Goal: Transaction & Acquisition: Download file/media

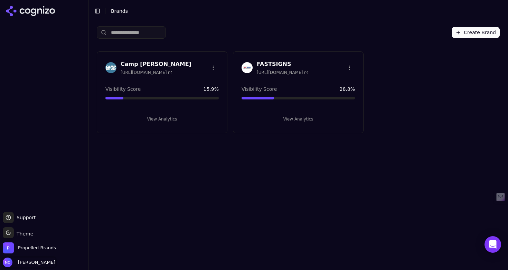
click at [46, 263] on span "[PERSON_NAME]" at bounding box center [35, 262] width 40 height 6
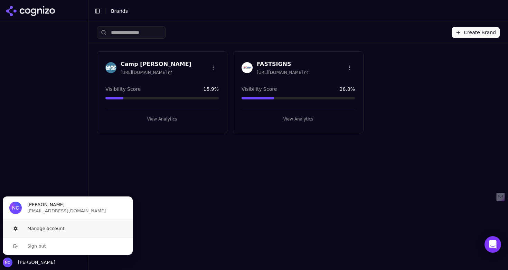
click at [72, 229] on button "Manage account" at bounding box center [67, 228] width 131 height 17
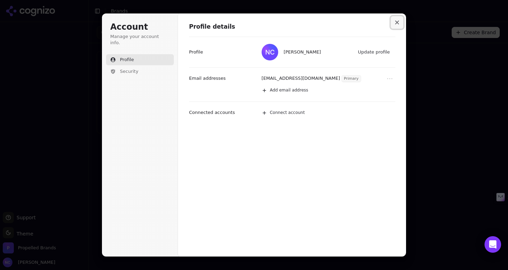
click at [399, 22] on icon "Close modal" at bounding box center [397, 22] width 4 height 4
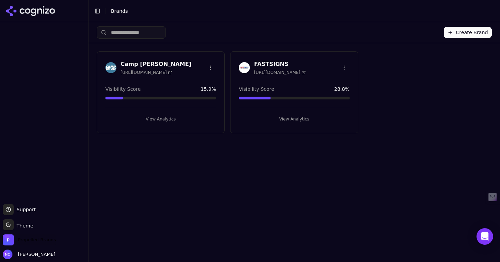
click at [49, 241] on span "Propelled Brands" at bounding box center [37, 240] width 38 height 6
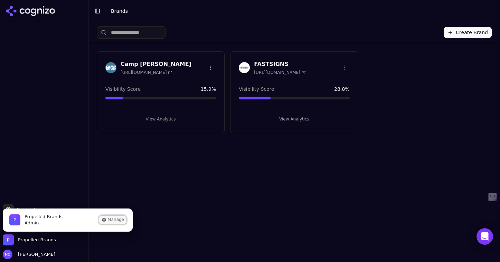
click at [112, 220] on button "Manage" at bounding box center [112, 220] width 27 height 8
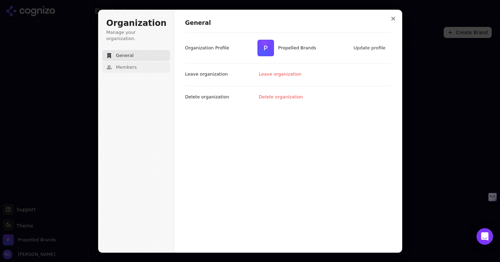
click at [141, 64] on button "Members" at bounding box center [136, 67] width 68 height 11
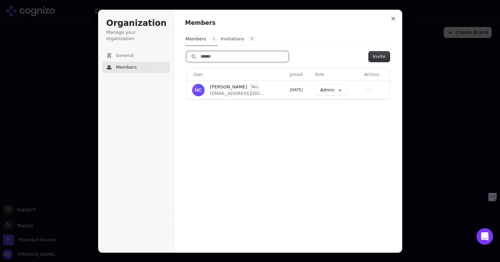
click at [226, 57] on input "Search" at bounding box center [237, 56] width 102 height 10
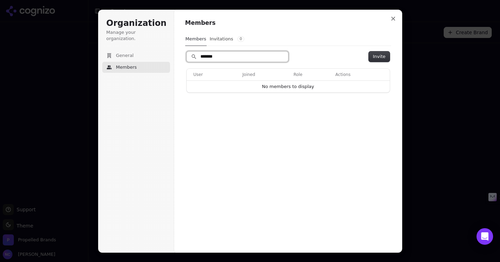
type input "********"
drag, startPoint x: 253, startPoint y: 56, endPoint x: 173, endPoint y: 57, distance: 80.1
click at [173, 57] on div "Organization Manage your organization. General Members Organization Members Mem…" at bounding box center [250, 131] width 304 height 243
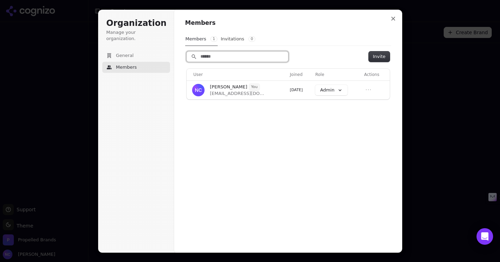
click at [214, 58] on input "Search" at bounding box center [237, 56] width 102 height 10
paste input "**********"
type input "**********"
click at [380, 59] on button "Invite" at bounding box center [378, 56] width 21 height 10
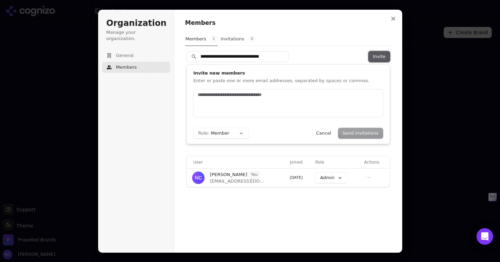
click at [378, 57] on button "Invite" at bounding box center [378, 56] width 21 height 10
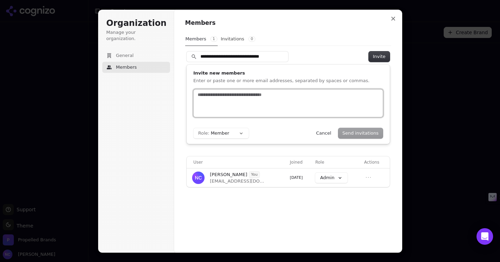
click at [271, 97] on input "text" at bounding box center [288, 95] width 184 height 7
click at [195, 97] on div at bounding box center [287, 103] width 189 height 28
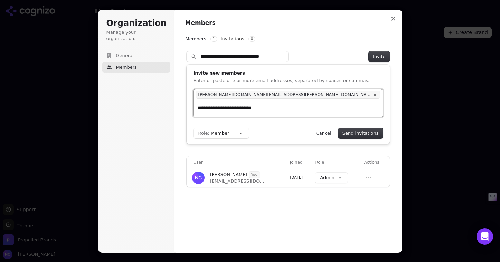
type input "**********"
click at [329, 112] on div "[PERSON_NAME][DOMAIN_NAME][EMAIL_ADDRESS][PERSON_NAME][DOMAIN_NAME]" at bounding box center [287, 103] width 189 height 28
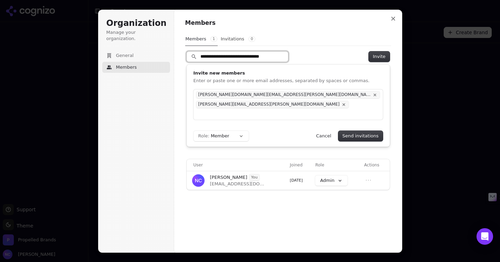
click at [279, 56] on input "**********" at bounding box center [237, 56] width 102 height 10
click at [279, 56] on input "Search" at bounding box center [237, 56] width 102 height 10
click at [235, 111] on input "text" at bounding box center [288, 114] width 184 height 7
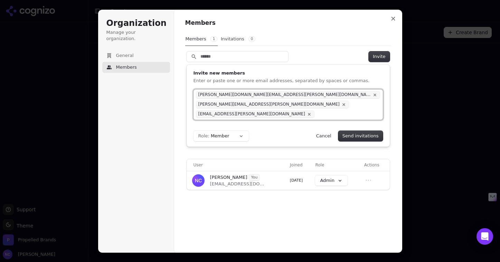
click at [317, 111] on input "text" at bounding box center [348, 114] width 63 height 7
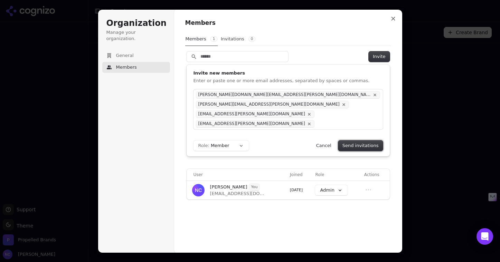
click at [353, 141] on button "Send invitations" at bounding box center [360, 146] width 45 height 10
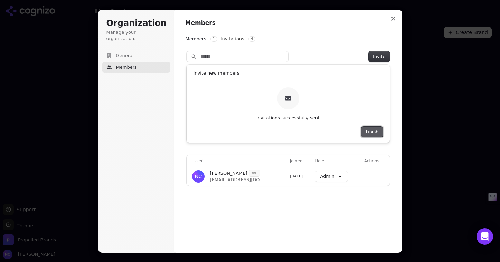
click at [374, 131] on button "Finish" at bounding box center [371, 132] width 21 height 10
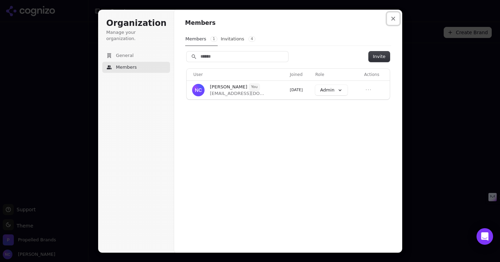
click at [393, 18] on icon "Close modal" at bounding box center [393, 19] width 4 height 4
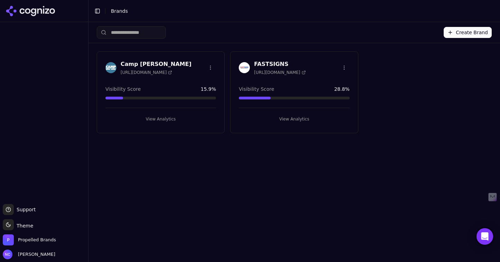
click at [161, 260] on div "Create Brand Camp [PERSON_NAME] [URL][DOMAIN_NAME] Visibility Score 15.9 % View…" at bounding box center [293, 142] width 411 height 240
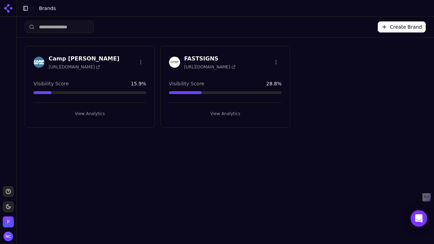
click at [97, 113] on button "View Analytics" at bounding box center [89, 113] width 113 height 11
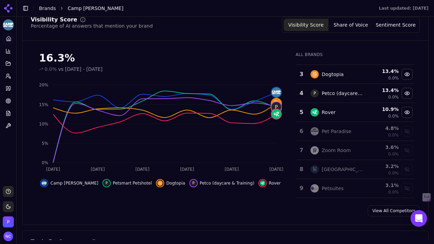
scroll to position [34, 0]
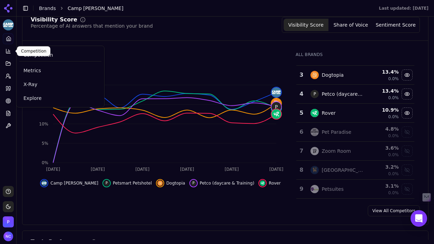
click at [8, 51] on icon at bounding box center [9, 51] width 6 height 6
drag, startPoint x: 37, startPoint y: 97, endPoint x: 40, endPoint y: 97, distance: 3.5
click at [37, 97] on span "Explore" at bounding box center [60, 98] width 74 height 7
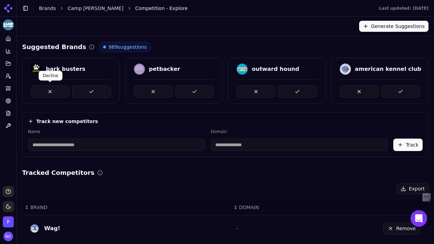
click at [52, 90] on button at bounding box center [50, 91] width 39 height 12
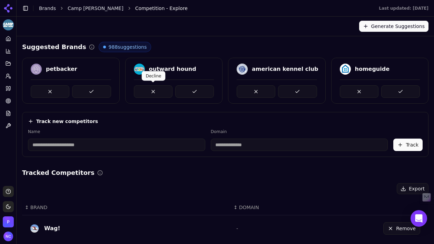
click at [153, 92] on button at bounding box center [153, 91] width 39 height 12
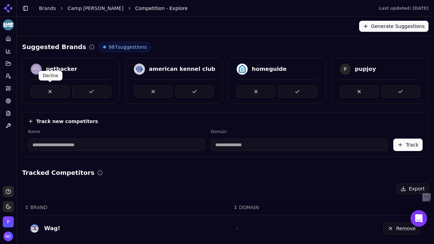
click at [50, 90] on button at bounding box center [50, 91] width 39 height 12
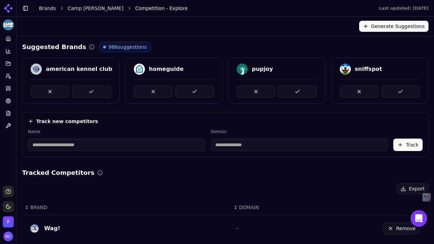
click at [50, 90] on button at bounding box center [50, 91] width 39 height 12
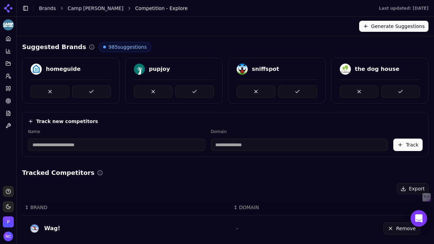
click at [50, 90] on button at bounding box center [50, 91] width 39 height 12
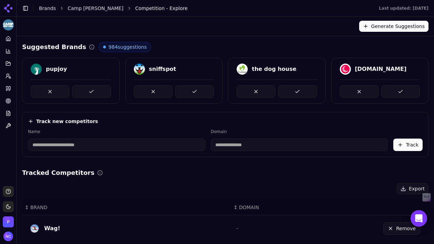
click at [50, 90] on button at bounding box center [50, 91] width 39 height 12
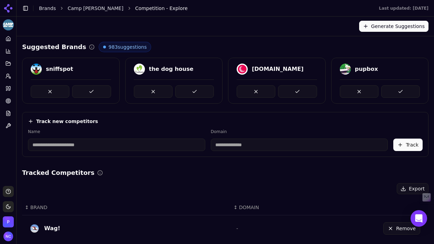
click at [50, 90] on button at bounding box center [50, 91] width 39 height 12
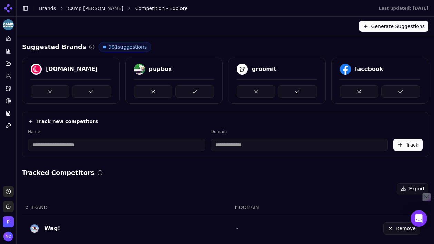
click at [50, 90] on button at bounding box center [50, 91] width 39 height 12
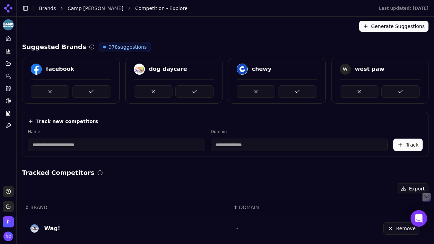
click at [50, 90] on button at bounding box center [50, 91] width 39 height 12
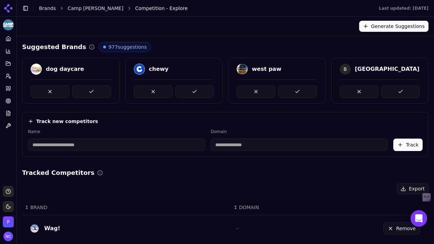
click at [50, 90] on button at bounding box center [50, 91] width 39 height 12
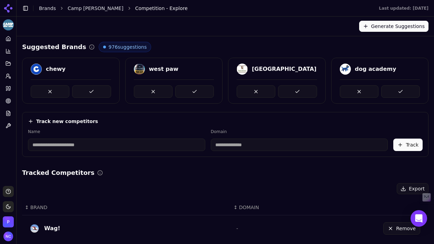
click at [50, 90] on button at bounding box center [50, 91] width 39 height 12
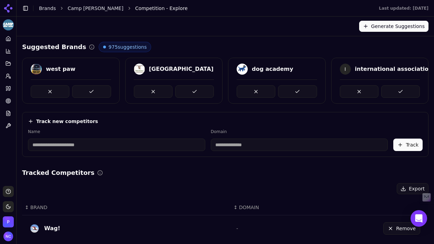
click at [50, 90] on button at bounding box center [50, 91] width 39 height 12
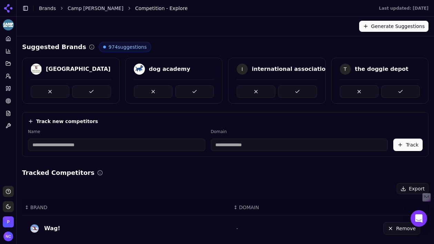
click at [50, 90] on button at bounding box center [50, 91] width 39 height 12
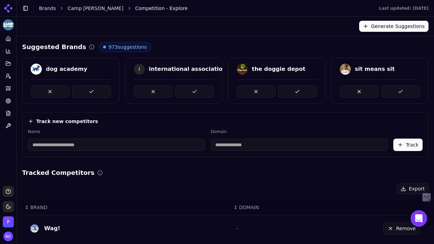
click at [50, 90] on button at bounding box center [50, 91] width 39 height 12
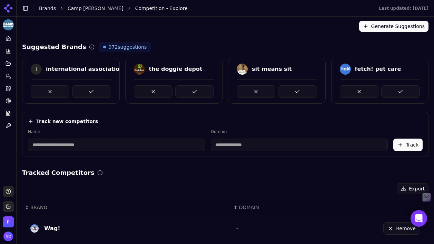
click at [50, 90] on button at bounding box center [50, 91] width 39 height 12
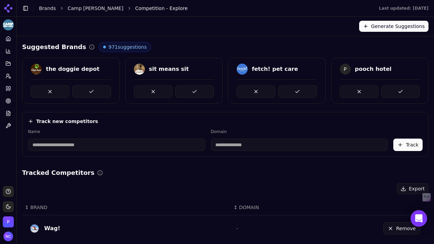
click at [50, 90] on button at bounding box center [50, 91] width 39 height 12
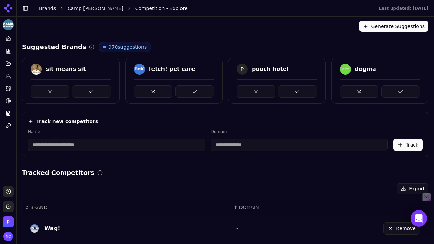
click at [50, 90] on button at bounding box center [50, 91] width 39 height 12
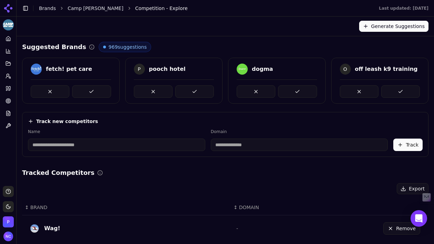
click at [50, 90] on button at bounding box center [50, 91] width 39 height 12
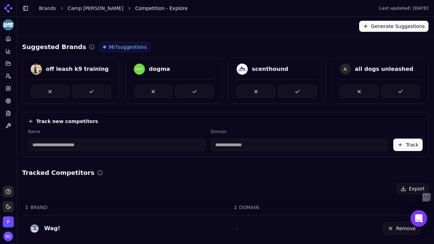
click at [50, 90] on button at bounding box center [50, 91] width 39 height 12
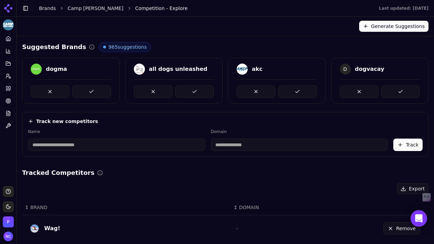
click at [50, 90] on button at bounding box center [50, 91] width 39 height 12
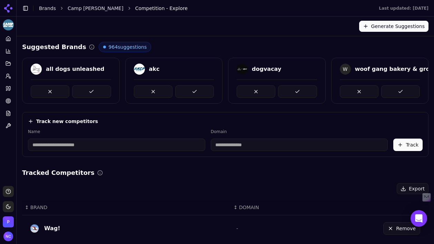
click at [50, 90] on button at bounding box center [50, 91] width 39 height 12
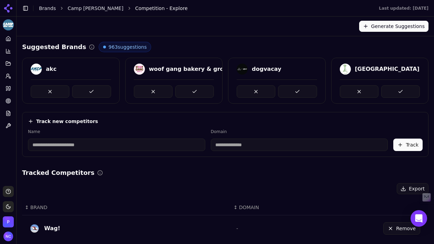
click at [50, 90] on button at bounding box center [50, 91] width 39 height 12
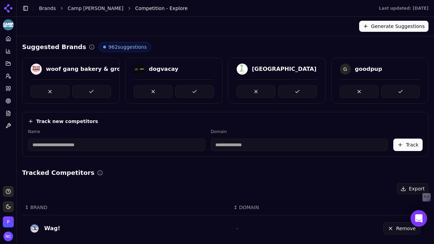
click at [50, 90] on button at bounding box center [50, 91] width 39 height 12
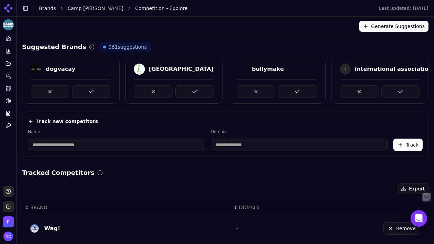
click at [51, 90] on button at bounding box center [50, 91] width 39 height 12
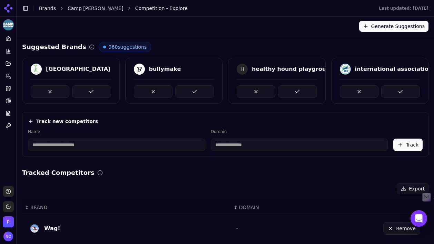
click at [51, 90] on button at bounding box center [50, 91] width 39 height 12
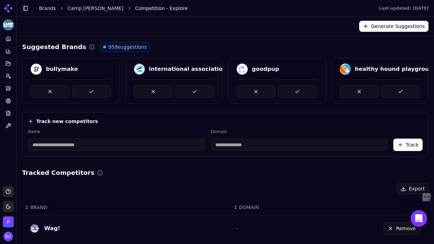
click at [51, 90] on button at bounding box center [50, 91] width 39 height 12
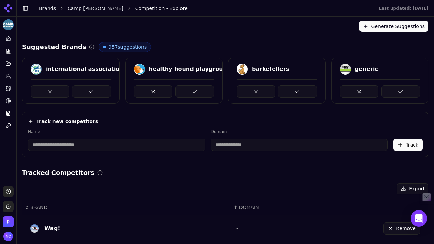
click at [51, 90] on button at bounding box center [50, 91] width 39 height 12
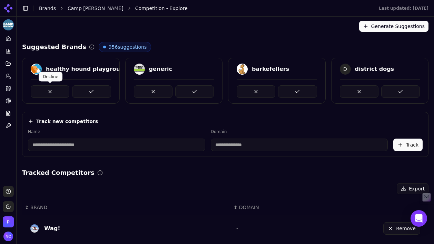
click at [52, 90] on button at bounding box center [50, 91] width 39 height 12
click at [134, 90] on button at bounding box center [153, 91] width 39 height 12
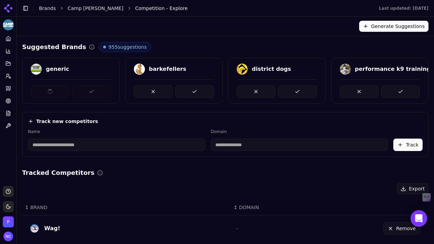
click at [52, 90] on div at bounding box center [71, 91] width 80 height 12
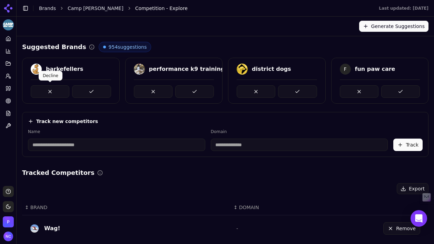
click at [52, 90] on button at bounding box center [50, 91] width 39 height 12
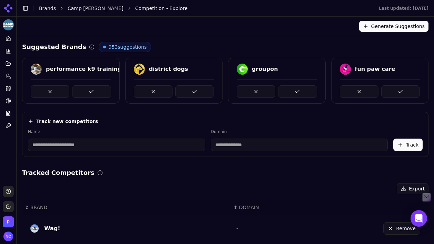
click at [52, 90] on button at bounding box center [50, 91] width 39 height 12
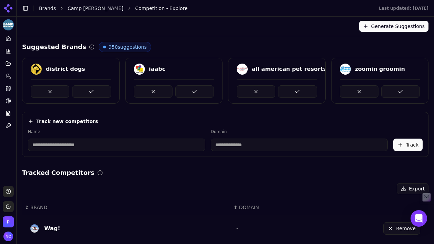
click at [52, 90] on button at bounding box center [50, 91] width 39 height 12
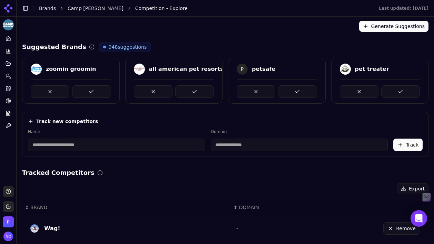
click at [52, 90] on button at bounding box center [50, 91] width 39 height 12
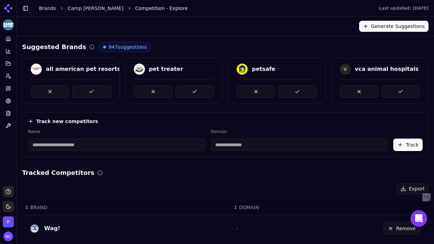
click at [52, 90] on button at bounding box center [50, 91] width 39 height 12
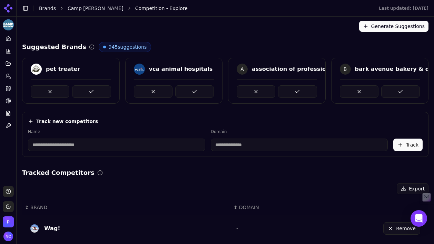
click at [52, 90] on button at bounding box center [50, 91] width 39 height 12
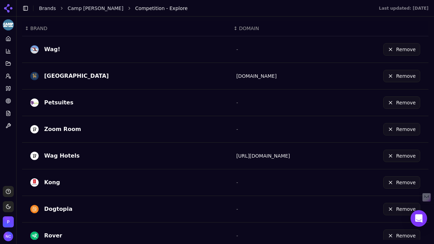
scroll to position [180, 0]
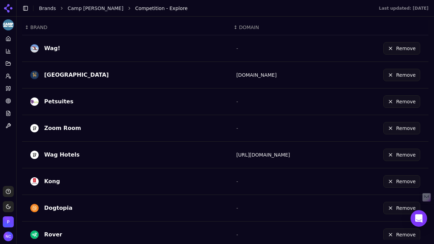
click at [402, 126] on button "Remove" at bounding box center [402, 128] width 37 height 12
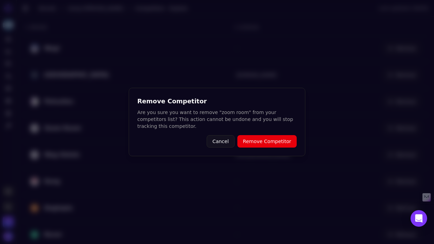
click at [271, 143] on button "Remove Competitor" at bounding box center [267, 141] width 59 height 12
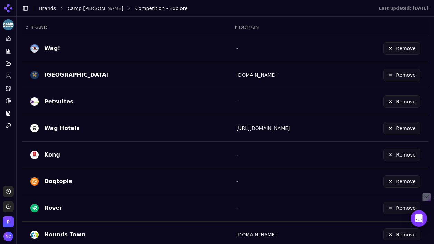
click at [399, 179] on button "Remove" at bounding box center [402, 181] width 37 height 12
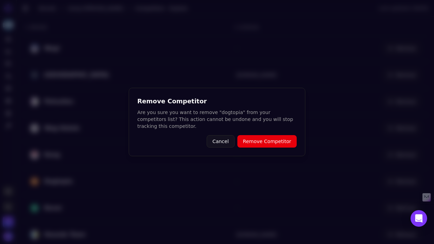
click at [284, 142] on button "Remove Competitor" at bounding box center [267, 141] width 59 height 12
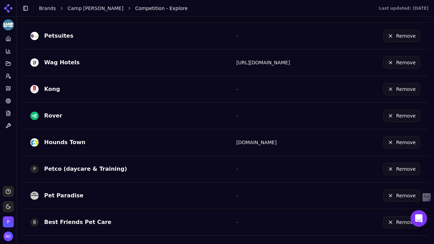
scroll to position [263, 0]
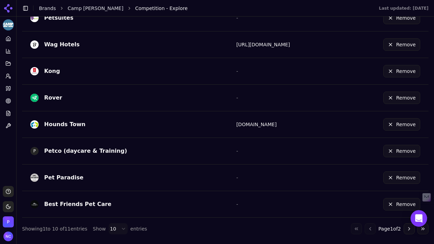
click at [402, 203] on button "Remove" at bounding box center [402, 204] width 37 height 12
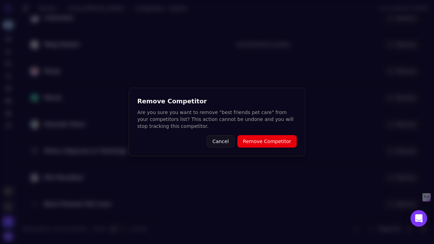
click at [275, 139] on button "Remove Competitor" at bounding box center [267, 141] width 59 height 12
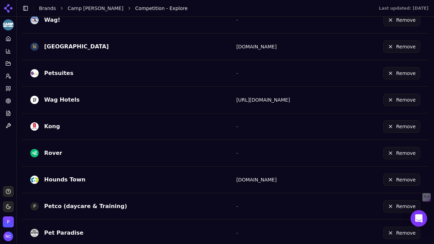
scroll to position [212, 0]
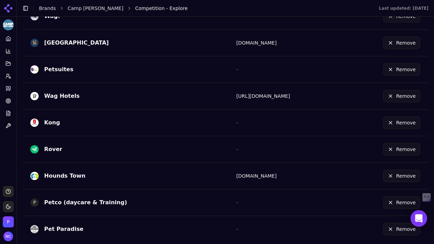
click at [400, 123] on button "Remove" at bounding box center [402, 122] width 37 height 12
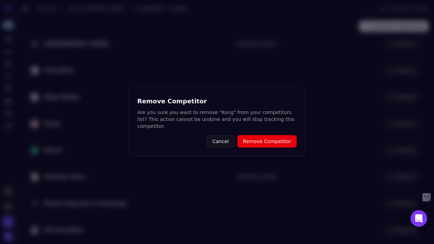
click at [275, 144] on button "Remove Competitor" at bounding box center [267, 141] width 59 height 12
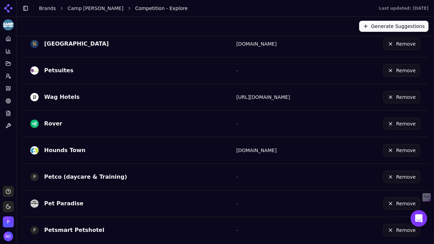
click at [414, 94] on button "Remove" at bounding box center [402, 97] width 37 height 12
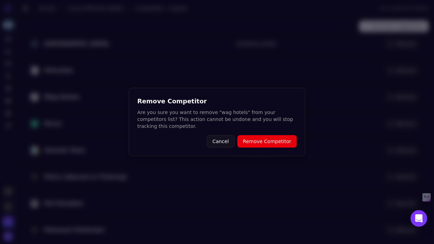
click at [278, 140] on button "Remove Competitor" at bounding box center [267, 141] width 59 height 12
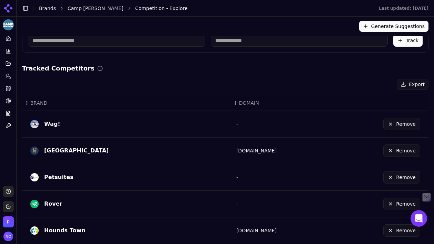
scroll to position [102, 0]
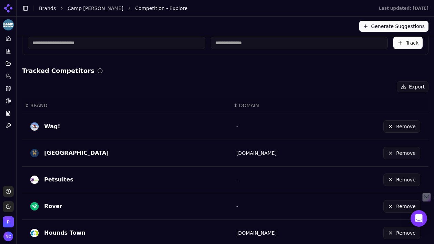
click at [400, 125] on button "Remove" at bounding box center [402, 126] width 37 height 12
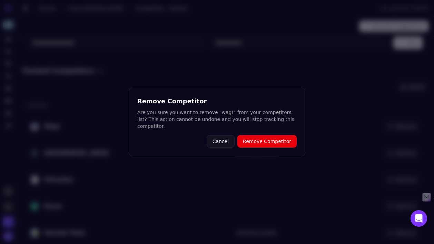
click at [274, 140] on button "Remove Competitor" at bounding box center [267, 141] width 59 height 12
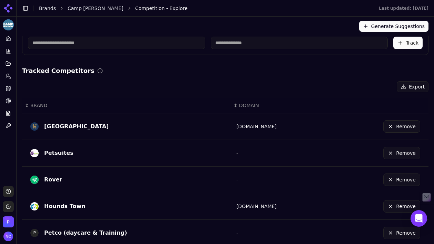
click at [178, 42] on input at bounding box center [117, 43] width 178 height 12
click at [178, 42] on input "********" at bounding box center [105, 43] width 155 height 12
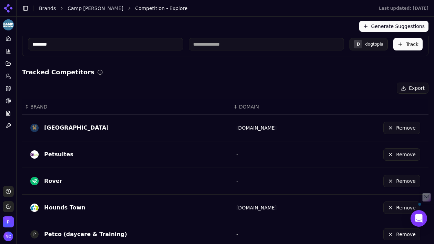
click at [178, 42] on input "********" at bounding box center [105, 44] width 155 height 12
type input "********"
type input "**********"
click at [276, 42] on input "**********" at bounding box center [266, 44] width 155 height 12
click at [409, 46] on button "Track" at bounding box center [408, 44] width 29 height 12
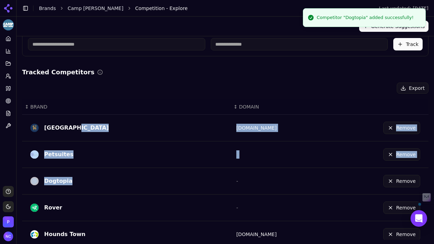
drag, startPoint x: 201, startPoint y: 182, endPoint x: 192, endPoint y: 143, distance: 40.2
click at [192, 130] on tbody "K9 Resort [DOMAIN_NAME] Remove Petsuites - Remove Dogtopia - Remove Rover - Rem…" at bounding box center [225, 221] width 407 height 213
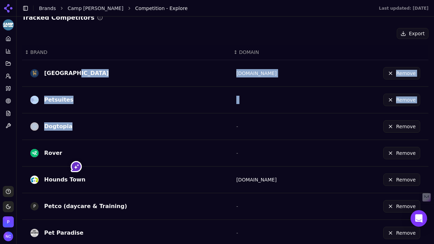
scroll to position [155, 0]
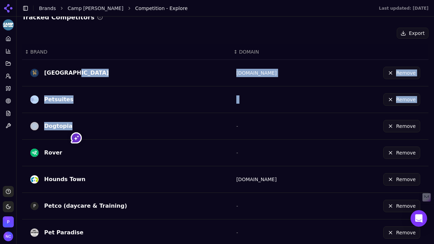
click at [171, 96] on div "Petsuites" at bounding box center [127, 99] width 195 height 11
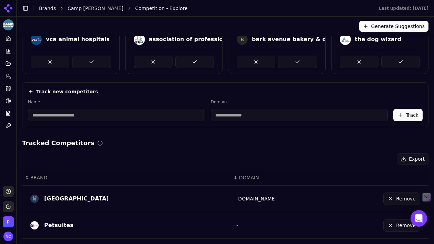
scroll to position [0, 0]
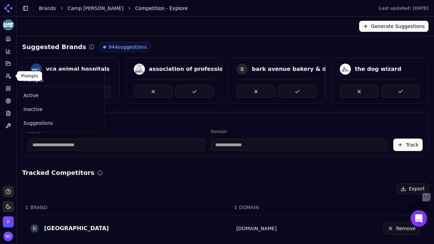
click at [8, 75] on icon at bounding box center [9, 76] width 6 height 6
click at [35, 80] on span "Prompts" at bounding box center [33, 79] width 20 height 7
click at [35, 95] on span "Active" at bounding box center [60, 95] width 74 height 7
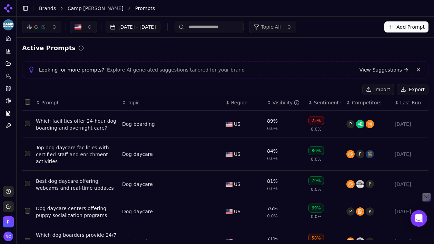
click at [29, 124] on button "Select row 1" at bounding box center [28, 124] width 6 height 6
click at [27, 124] on button "Select row 1" at bounding box center [28, 124] width 6 height 6
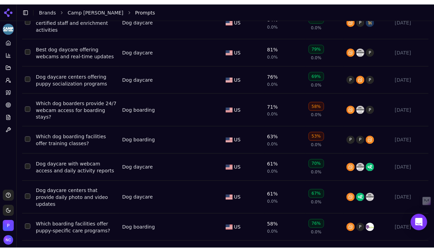
scroll to position [179, 0]
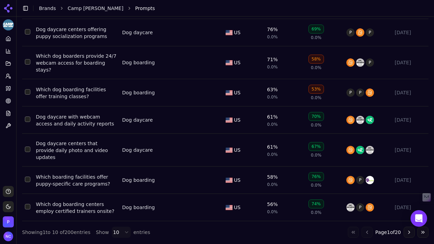
click at [410, 229] on button "Go to next page" at bounding box center [409, 232] width 11 height 11
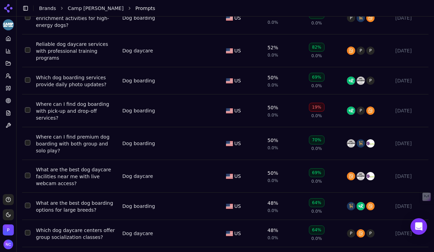
scroll to position [182, 0]
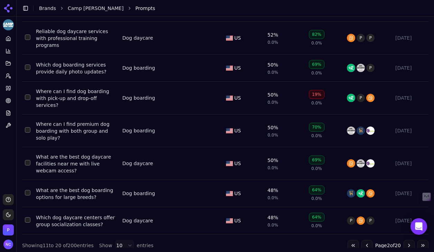
click at [407, 240] on button "Go to next page" at bounding box center [408, 245] width 11 height 11
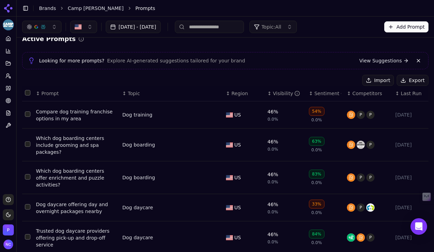
scroll to position [0, 0]
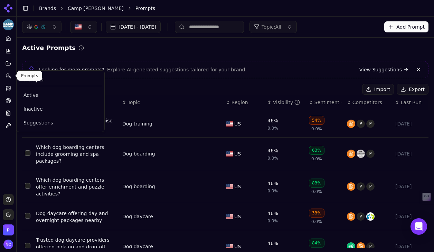
click at [7, 75] on icon at bounding box center [9, 76] width 6 height 6
click at [48, 123] on span "Suggestions" at bounding box center [60, 122] width 74 height 7
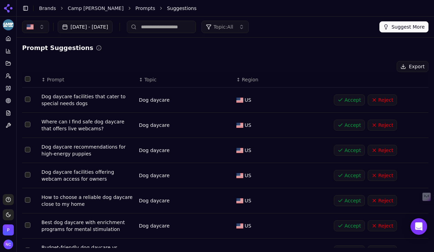
click at [415, 30] on button "Suggest More" at bounding box center [403, 26] width 49 height 11
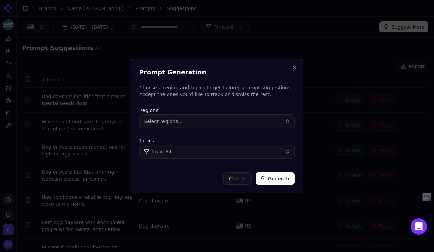
click at [228, 123] on button "Select regions..." at bounding box center [216, 122] width 155 height 14
click at [203, 150] on div "[GEOGRAPHIC_DATA]" at bounding box center [187, 149] width 93 height 11
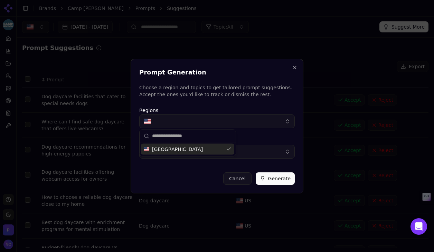
click at [276, 139] on div "Topics Topic: All" at bounding box center [216, 148] width 155 height 22
click at [257, 153] on button "Topic: All" at bounding box center [216, 152] width 155 height 14
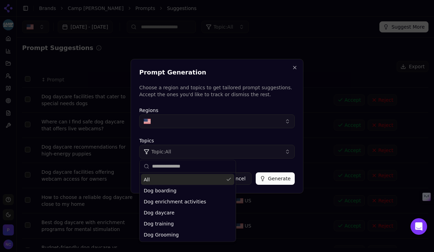
click at [190, 178] on div "All" at bounding box center [187, 179] width 93 height 11
click at [192, 168] on input "text" at bounding box center [191, 167] width 79 height 14
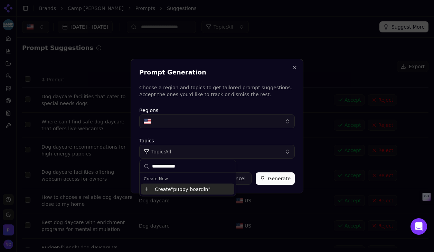
type input "**********"
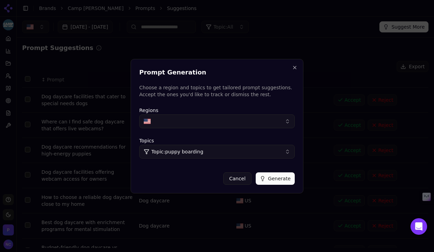
click at [275, 180] on button "Generate" at bounding box center [275, 179] width 39 height 12
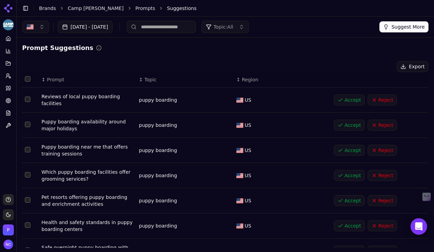
click at [347, 100] on button "Accept" at bounding box center [349, 100] width 31 height 11
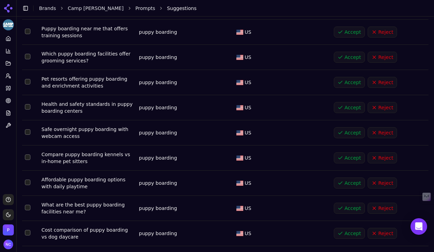
scroll to position [114, 0]
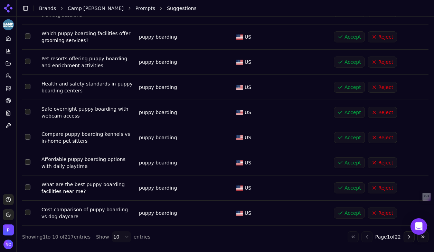
click at [347, 137] on button "Accept" at bounding box center [349, 137] width 31 height 11
click at [351, 112] on button "Accept" at bounding box center [349, 112] width 31 height 11
click at [347, 63] on button "Accept" at bounding box center [349, 62] width 31 height 11
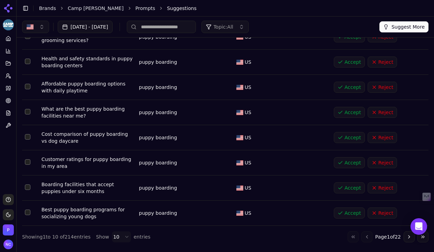
scroll to position [112, 0]
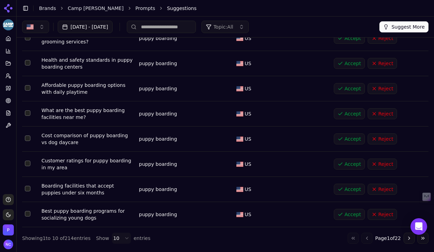
click at [353, 215] on button "Accept" at bounding box center [349, 214] width 31 height 11
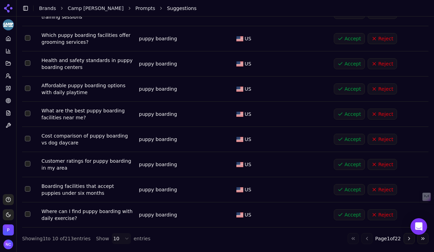
scroll to position [113, 0]
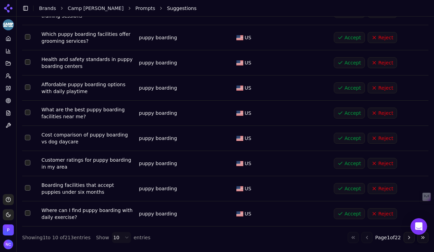
click at [352, 141] on button "Accept" at bounding box center [349, 138] width 31 height 11
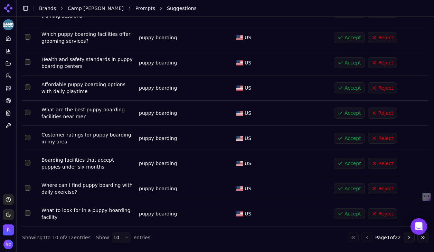
click at [347, 212] on button "Accept" at bounding box center [349, 214] width 31 height 11
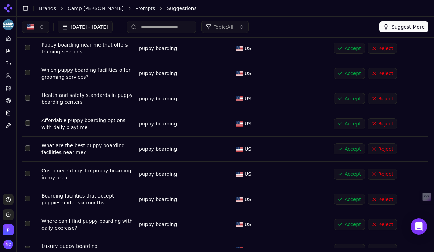
scroll to position [0, 0]
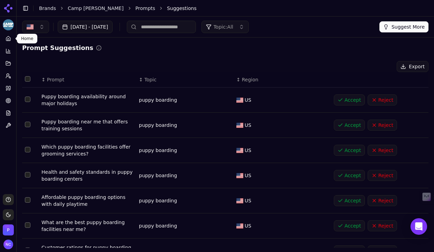
click at [9, 42] on link "Home" at bounding box center [8, 38] width 11 height 11
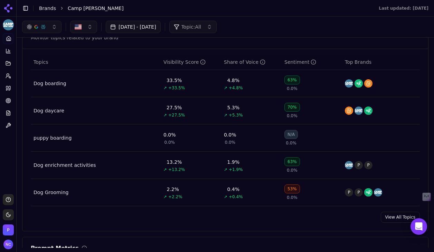
scroll to position [284, 0]
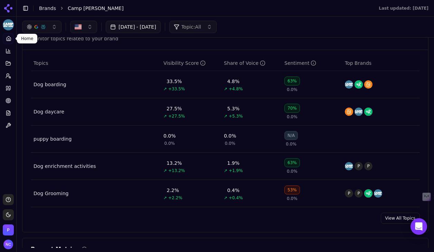
click at [104, 85] on td "Dog boarding" at bounding box center [96, 84] width 130 height 27
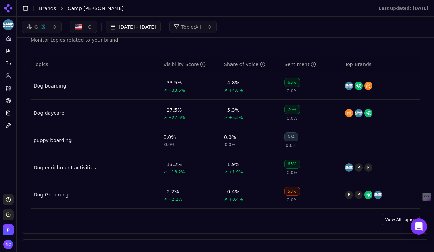
scroll to position [281, 0]
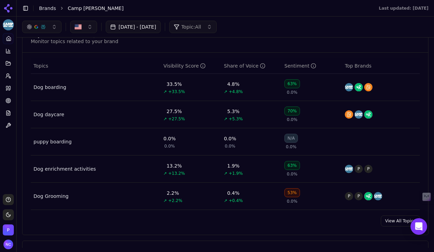
click at [46, 88] on div "Dog boarding" at bounding box center [49, 87] width 33 height 7
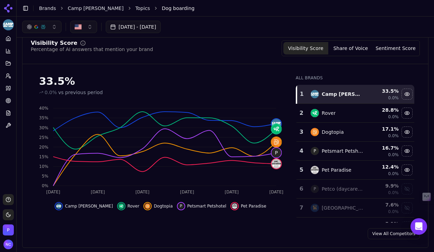
scroll to position [21, 0]
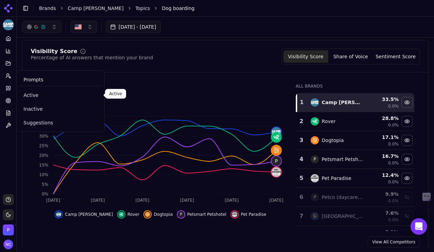
click at [36, 96] on span "Active" at bounding box center [60, 95] width 74 height 7
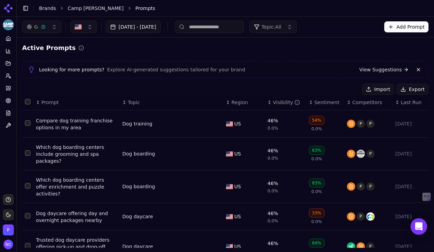
click at [297, 28] on button "Topic: All" at bounding box center [272, 27] width 47 height 12
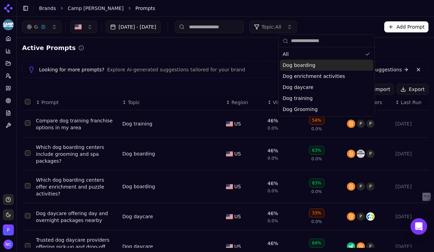
click at [314, 65] on div "Dog boarding" at bounding box center [326, 65] width 93 height 11
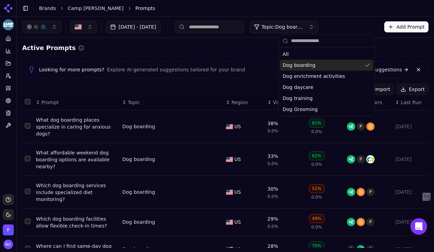
click at [257, 52] on div "Active Prompts" at bounding box center [225, 48] width 406 height 10
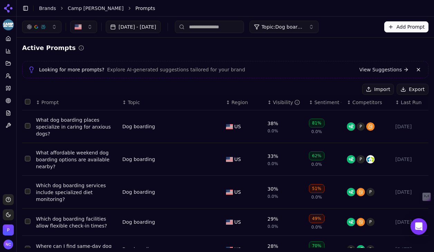
click at [161, 27] on button "[DATE] - [DATE]" at bounding box center [133, 27] width 55 height 12
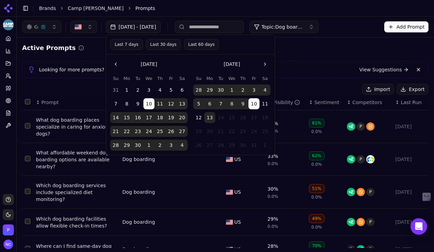
click at [160, 46] on button "Last 30 days" at bounding box center [163, 44] width 35 height 11
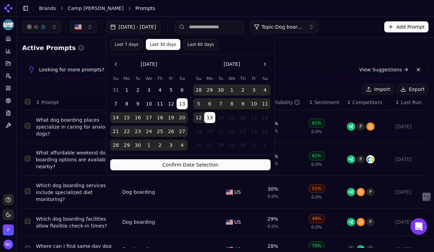
click at [199, 44] on button "Last 60 days" at bounding box center [200, 44] width 35 height 11
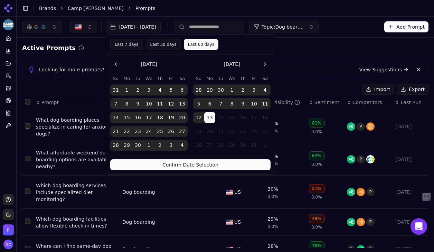
click at [167, 44] on button "Last 30 days" at bounding box center [163, 44] width 35 height 11
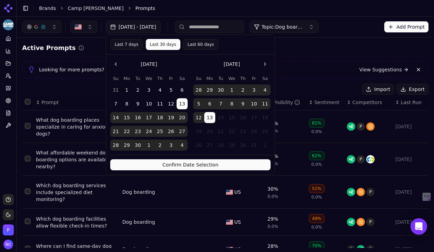
click at [184, 165] on button "Confirm Date Selection" at bounding box center [190, 165] width 160 height 11
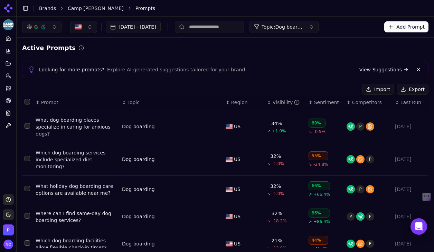
click at [276, 102] on div "Visibility" at bounding box center [285, 102] width 27 height 7
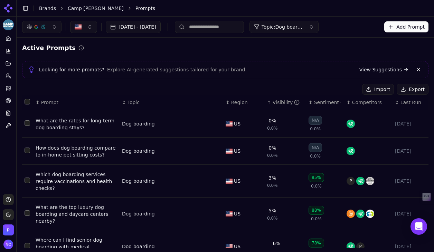
click at [95, 132] on td "What are the rates for long-term dog boarding stays?" at bounding box center [76, 124] width 86 height 27
click at [95, 120] on div "What are the rates for long-term dog boarding stays?" at bounding box center [76, 124] width 81 height 14
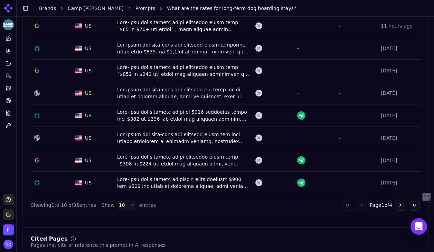
scroll to position [338, 0]
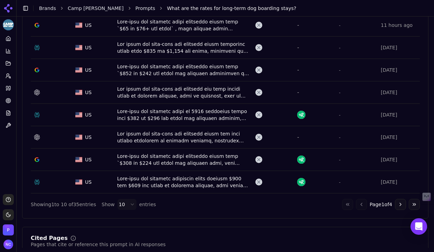
click at [401, 206] on button "Go to next page" at bounding box center [400, 204] width 11 height 11
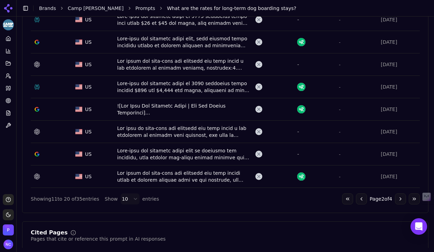
click at [356, 200] on button "Go to previous page" at bounding box center [361, 199] width 11 height 11
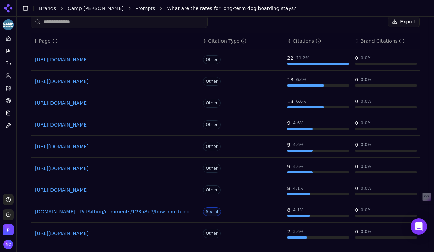
scroll to position [595, 0]
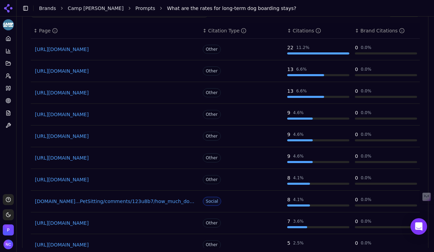
click at [59, 49] on link "[URL][DOMAIN_NAME]" at bounding box center [115, 49] width 161 height 7
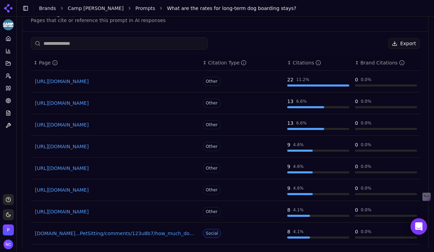
scroll to position [633, 0]
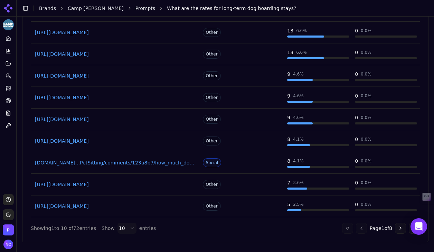
click at [86, 162] on link "[DOMAIN_NAME]...PetSitting/comments/123u8b7/how_much_do_you_all_charge_for_boar…" at bounding box center [115, 163] width 161 height 7
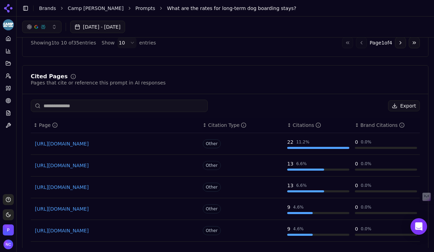
scroll to position [493, 0]
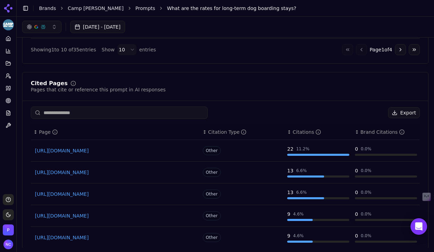
click at [8, 88] on icon at bounding box center [9, 89] width 6 height 6
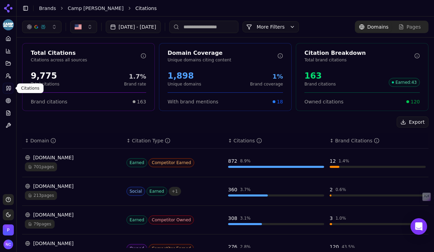
click at [299, 26] on button "More Filters" at bounding box center [270, 26] width 56 height 11
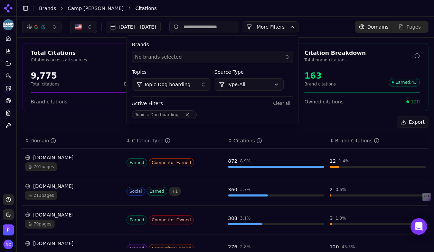
click at [82, 124] on div "Export" at bounding box center [225, 122] width 406 height 11
click at [43, 25] on div "button" at bounding box center [43, 27] width 6 height 6
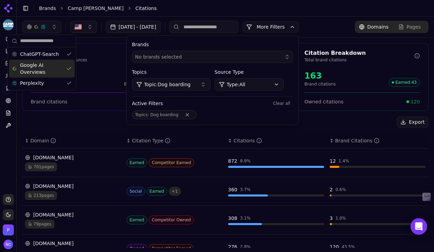
click at [67, 67] on div "Google AI Overviews" at bounding box center [42, 69] width 66 height 18
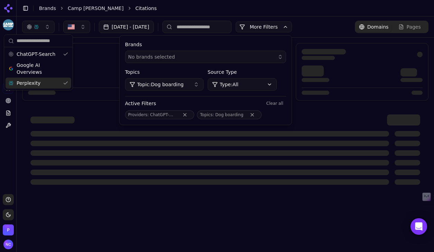
click at [63, 81] on div "Perplexity" at bounding box center [39, 83] width 66 height 11
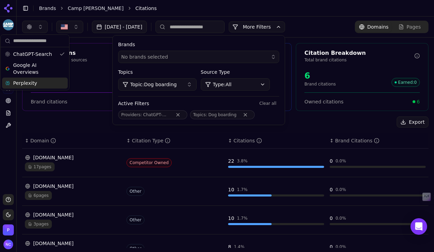
click at [83, 36] on div "[DATE] - [DATE] More More Filters Brands No brands selected Topics Topic: Dog b…" at bounding box center [225, 27] width 417 height 21
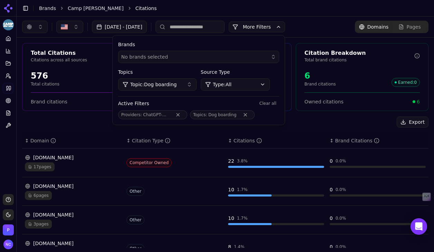
click at [135, 25] on button "[DATE] - [DATE]" at bounding box center [119, 27] width 55 height 12
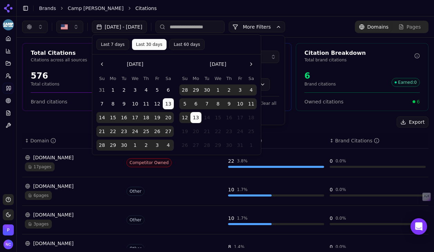
click at [151, 44] on button "Last 30 days" at bounding box center [149, 44] width 35 height 11
click at [183, 47] on button "Last 60 days" at bounding box center [186, 44] width 35 height 11
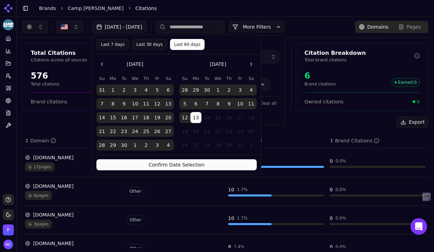
click at [203, 166] on button "Confirm Date Selection" at bounding box center [176, 165] width 160 height 11
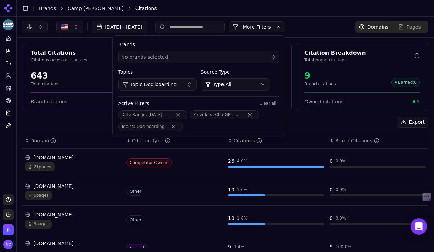
click at [128, 41] on div "Total Citations Citations across all sources 643 Total citations 1.4% Brand rat…" at bounding box center [225, 248] width 417 height 420
click at [370, 39] on div "Total Citations Citations across all sources 643 Total citations 1.4% Brand rat…" at bounding box center [225, 248] width 417 height 420
click at [281, 39] on div "Brands No brands selected Topics Topic: Dog boarding Source Type Type: All Acti…" at bounding box center [199, 86] width 172 height 101
click at [285, 30] on button "More Filters" at bounding box center [257, 26] width 56 height 11
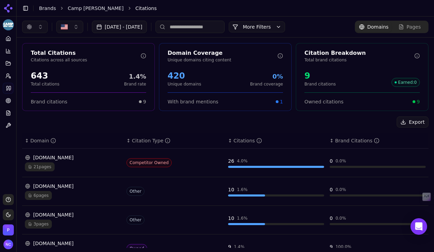
click at [284, 25] on button "More Filters" at bounding box center [257, 26] width 56 height 11
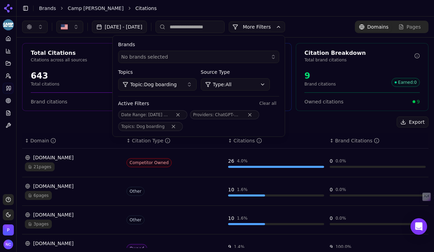
click at [266, 56] on div "No brands selected" at bounding box center [193, 57] width 145 height 7
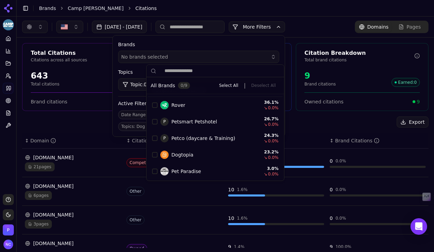
scroll to position [48, 0]
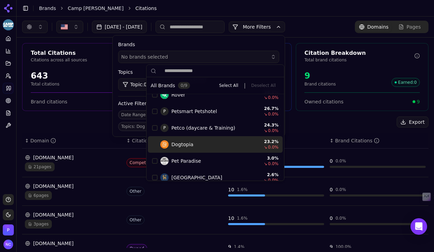
click at [154, 150] on div "Dogtopia 23.2 % ↘ 0.0 %" at bounding box center [215, 144] width 135 height 17
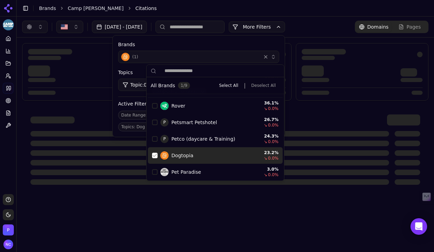
scroll to position [32, 0]
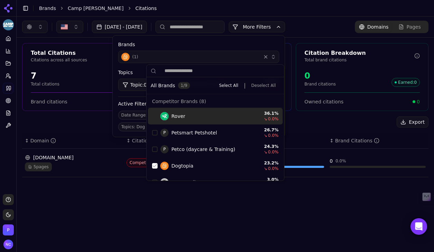
click at [279, 41] on label "Brands" at bounding box center [198, 44] width 161 height 7
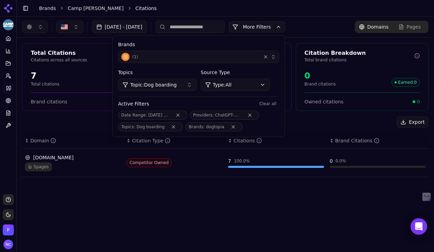
click at [285, 26] on button "More Filters" at bounding box center [257, 26] width 56 height 11
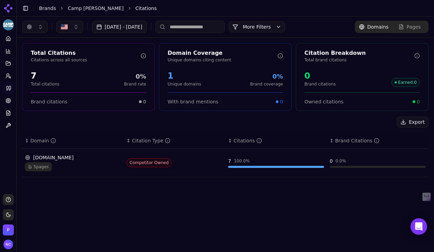
click at [336, 28] on div "[DATE] - [DATE] More More Filters Domains Pages" at bounding box center [225, 27] width 406 height 12
click at [285, 30] on button "More Filters" at bounding box center [257, 26] width 56 height 11
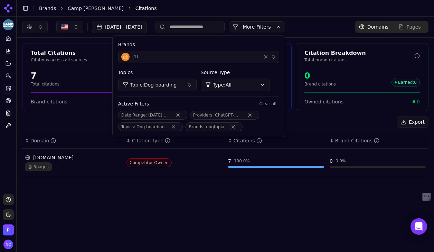
click at [192, 61] on button "( 1 )" at bounding box center [198, 57] width 161 height 12
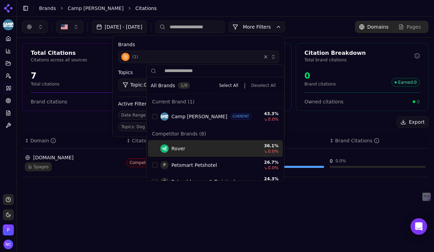
click at [154, 147] on div "Suggestions" at bounding box center [155, 149] width 6 height 6
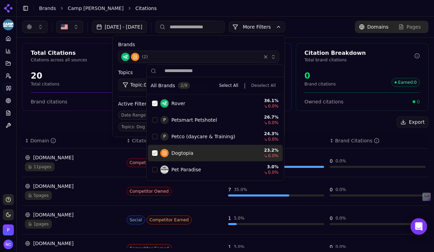
click at [154, 154] on div "Suggestions" at bounding box center [155, 154] width 6 height 6
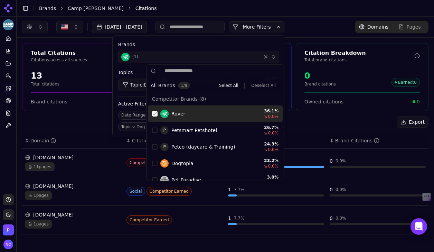
click at [285, 27] on button "More Filters" at bounding box center [257, 26] width 56 height 11
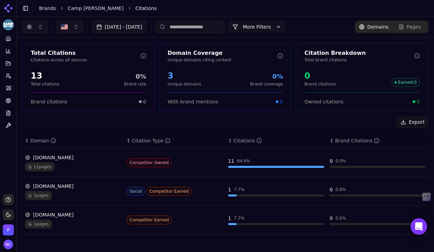
click at [214, 190] on div "Social Competitor Earned" at bounding box center [174, 191] width 96 height 9
click at [47, 188] on div "[DOMAIN_NAME]" at bounding box center [73, 186] width 96 height 7
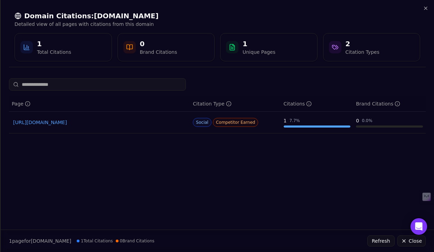
click at [428, 8] on div "Domain Citations: [DOMAIN_NAME] Detailed view of all pages with citations from …" at bounding box center [217, 36] width 433 height 73
click at [426, 9] on icon "button" at bounding box center [425, 8] width 3 height 3
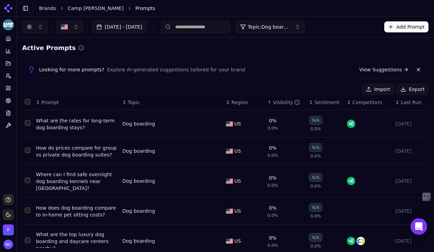
click at [41, 27] on button "button" at bounding box center [35, 27] width 26 height 12
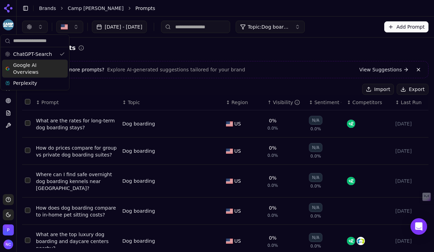
click at [37, 65] on span "Google AI Overviews" at bounding box center [35, 69] width 44 height 14
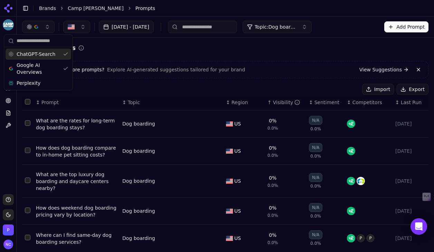
click at [44, 27] on button "button" at bounding box center [38, 27] width 32 height 12
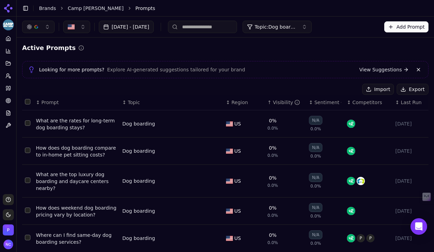
click at [43, 28] on button "button" at bounding box center [38, 27] width 32 height 12
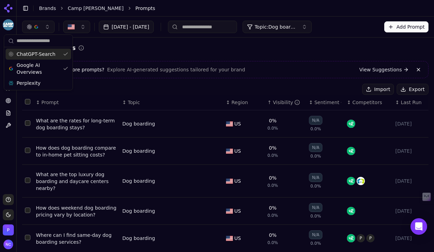
click at [65, 55] on div "ChatGPT-Search" at bounding box center [39, 54] width 66 height 11
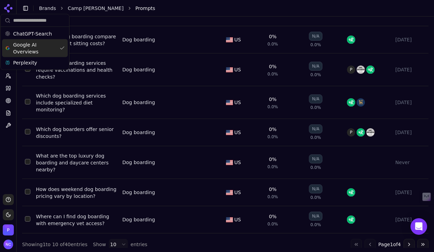
scroll to position [182, 0]
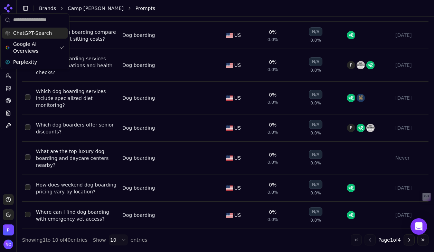
click at [34, 4] on div "Toggle Sidebar Brands Camp [PERSON_NAME] Prompts" at bounding box center [218, 8] width 403 height 10
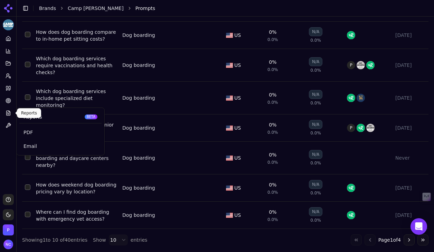
click at [8, 113] on icon at bounding box center [7, 113] width 0 height 0
click at [52, 118] on div "Reports BETA" at bounding box center [60, 117] width 82 height 13
click at [34, 134] on span "PDF" at bounding box center [60, 132] width 74 height 7
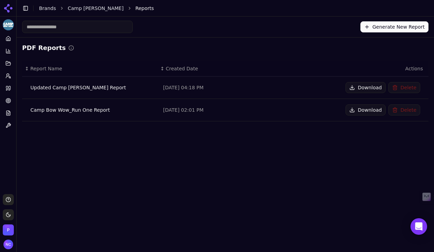
click at [408, 29] on button "Generate New Report" at bounding box center [394, 26] width 68 height 11
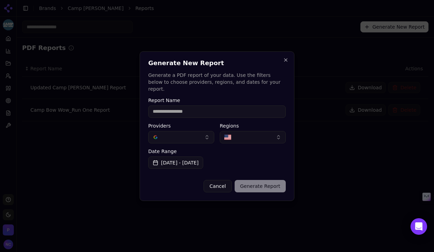
click at [203, 109] on input "Report Name" at bounding box center [216, 112] width 137 height 12
click at [199, 134] on button "button" at bounding box center [181, 137] width 66 height 12
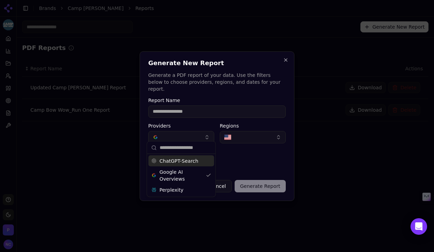
drag, startPoint x: 188, startPoint y: 160, endPoint x: 201, endPoint y: 148, distance: 17.4
click at [189, 160] on span "ChatGPT-Search" at bounding box center [179, 161] width 39 height 7
drag, startPoint x: 258, startPoint y: 143, endPoint x: 245, endPoint y: 155, distance: 16.9
click at [257, 143] on div "Report Name Providers Regions Date Range [DATE] - [DATE] Cancel Generate Report" at bounding box center [216, 145] width 137 height 95
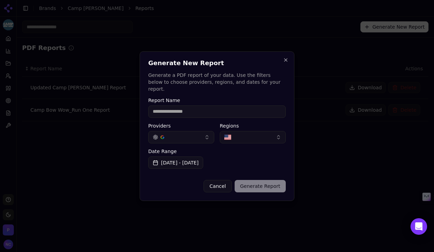
click at [193, 131] on button "button" at bounding box center [181, 137] width 66 height 12
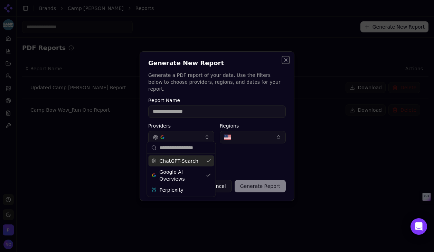
click at [283, 62] on button "Close" at bounding box center [286, 60] width 6 height 6
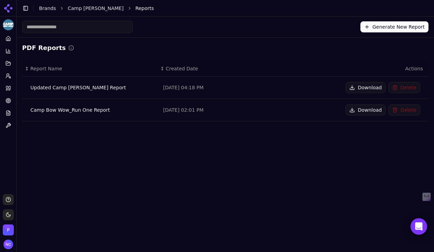
click at [96, 89] on div "Updated Camp [PERSON_NAME] Report" at bounding box center [91, 87] width 122 height 7
click at [97, 88] on div "Updated Camp [PERSON_NAME] Report" at bounding box center [91, 87] width 122 height 7
click at [124, 87] on div "Updated Camp [PERSON_NAME] Report" at bounding box center [91, 87] width 122 height 7
drag, startPoint x: 124, startPoint y: 87, endPoint x: 141, endPoint y: 87, distance: 16.6
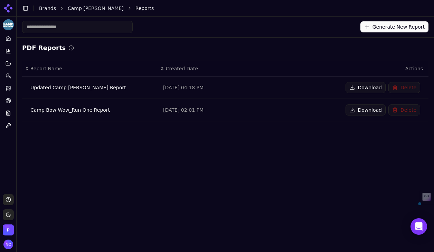
click at [127, 87] on div "Updated Camp [PERSON_NAME] Report" at bounding box center [91, 87] width 122 height 7
click at [352, 89] on button "Download" at bounding box center [365, 87] width 40 height 11
click at [367, 87] on div "Downloading... [GEOGRAPHIC_DATA]" at bounding box center [359, 87] width 122 height 11
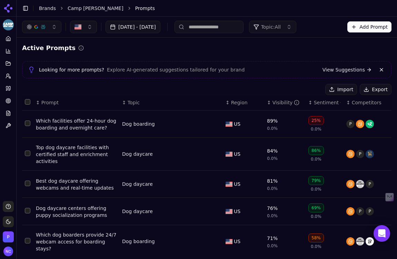
scroll to position [155, 0]
